Goal: Task Accomplishment & Management: Use online tool/utility

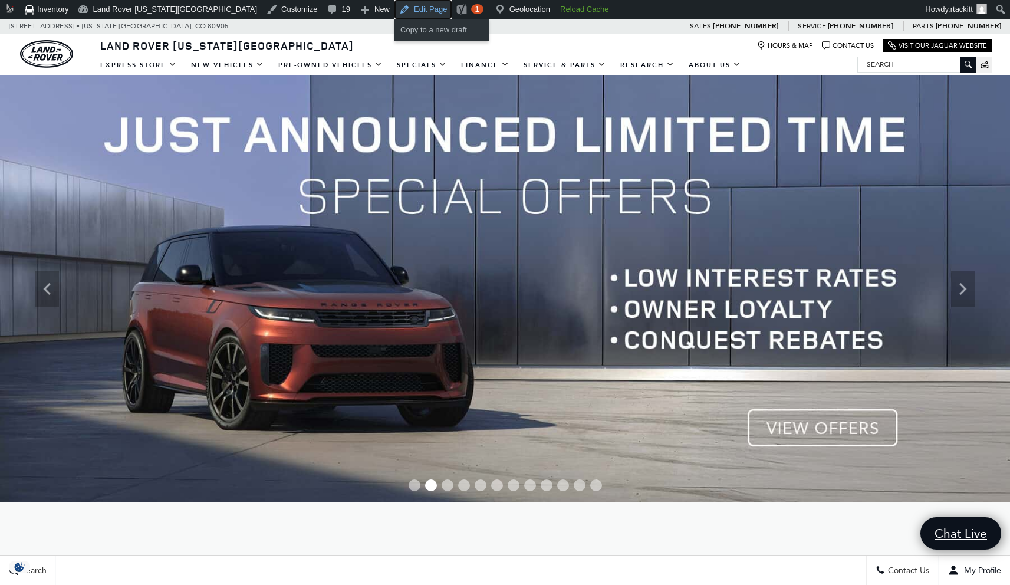
click at [394, 8] on link "Edit Page" at bounding box center [422, 9] width 57 height 19
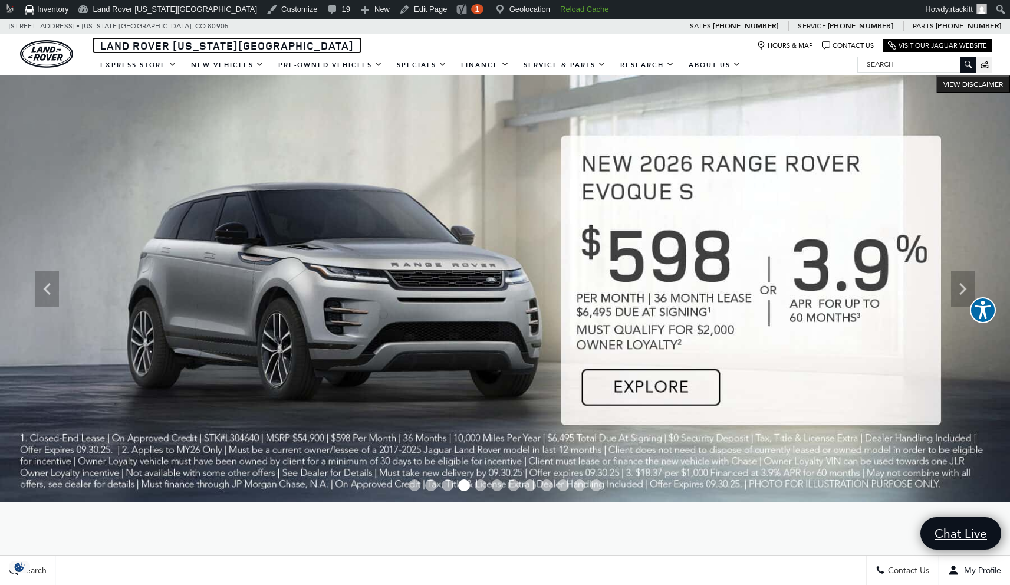
click at [130, 44] on span "Land Rover [US_STATE][GEOGRAPHIC_DATA]" at bounding box center [227, 45] width 254 height 14
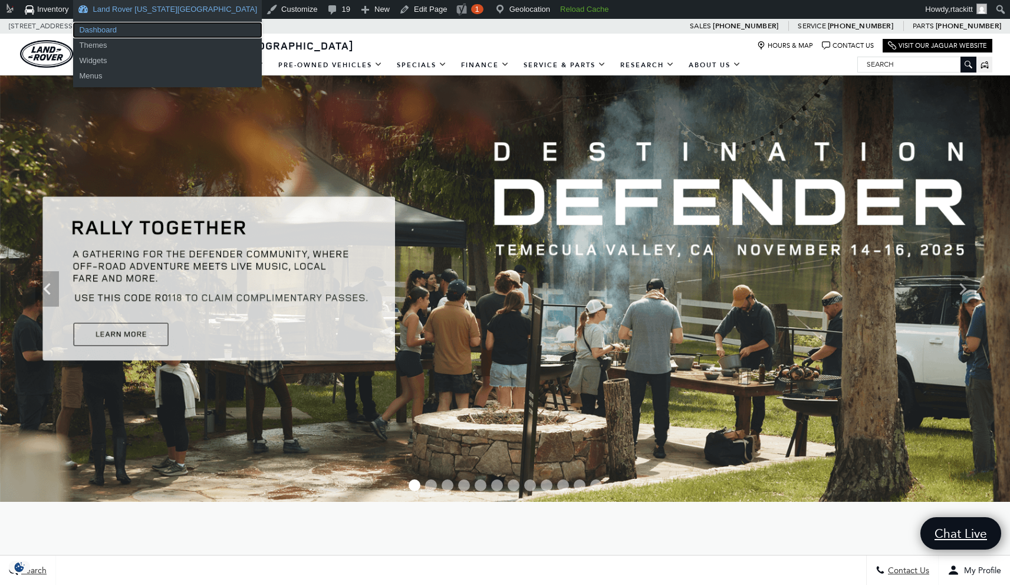
click at [116, 29] on link "Dashboard" at bounding box center [167, 29] width 189 height 15
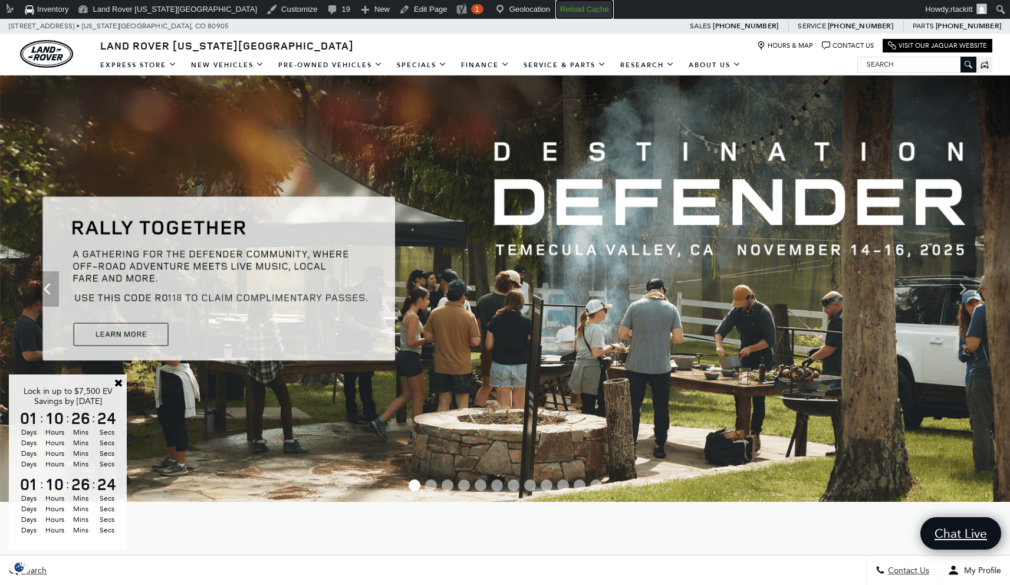
click at [560, 8] on strong "Reload Cache" at bounding box center [584, 9] width 48 height 9
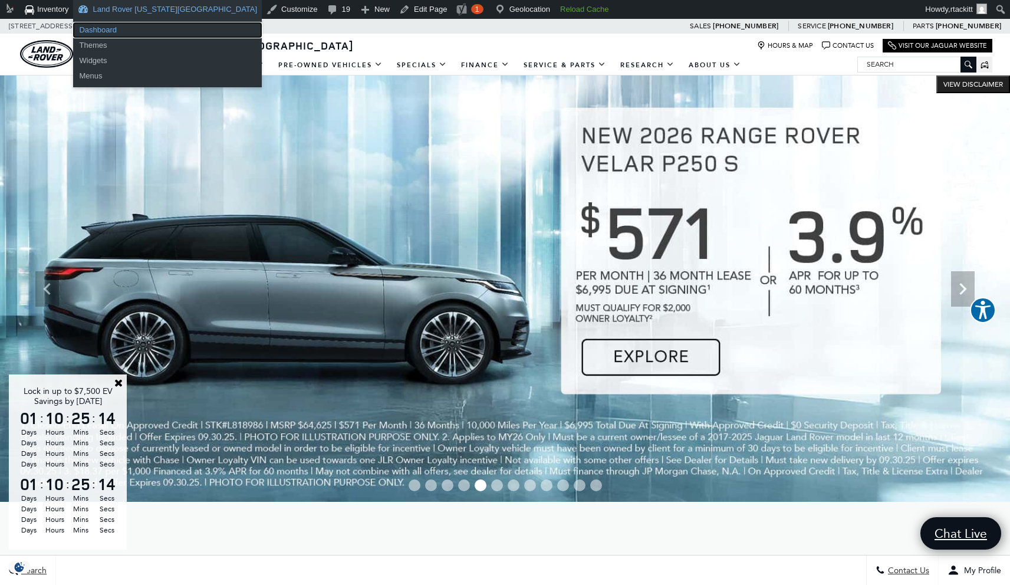
click at [114, 29] on link "Dashboard" at bounding box center [167, 29] width 189 height 15
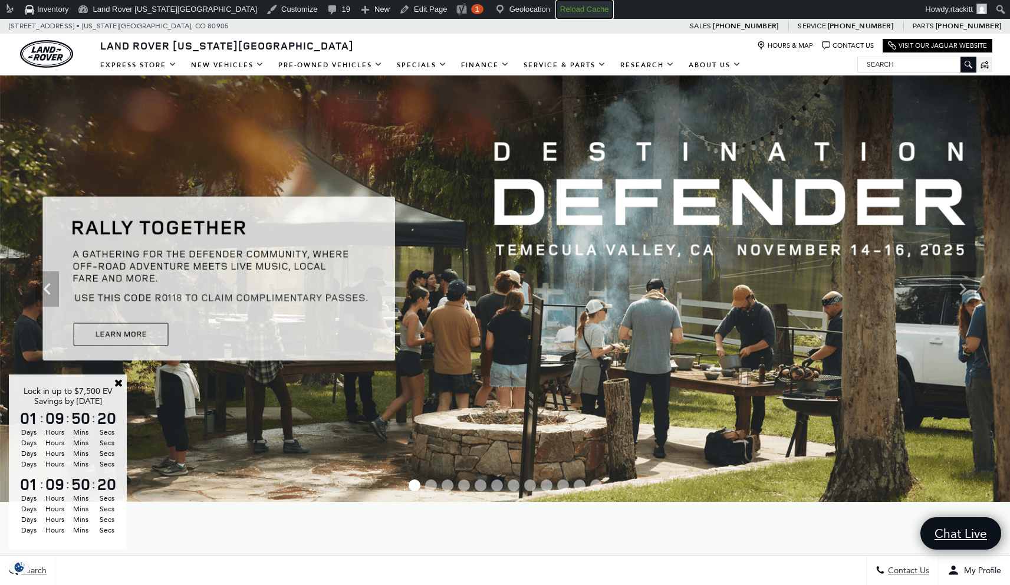
click at [560, 12] on strong "Reload Cache" at bounding box center [584, 9] width 48 height 9
